Goal: Manage account settings

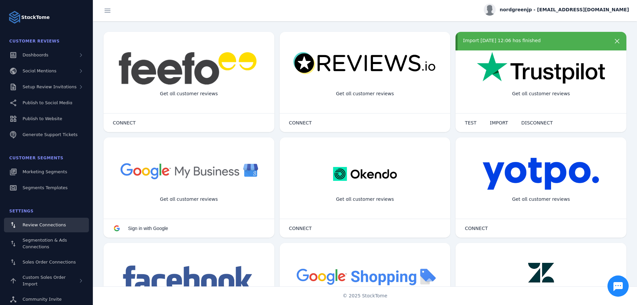
click at [585, 14] on div "nordgreenjp - satoko.nakagawa@nordgreen.com" at bounding box center [556, 10] width 145 height 12
click at [594, 65] on icon at bounding box center [591, 64] width 8 height 8
